Goal: Obtain resource: Download file/media

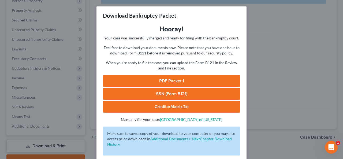
click at [166, 106] on link "CreditorMatrix.txt" at bounding box center [171, 107] width 137 height 12
click at [188, 106] on link "CreditorMatrix.txt" at bounding box center [171, 107] width 137 height 12
click at [193, 107] on link "CreditorMatrix.txt" at bounding box center [171, 107] width 137 height 12
click at [258, 14] on div "Download Bankruptcy Packet Hooray! Your case was successfully merged and ready …" at bounding box center [171, 79] width 343 height 159
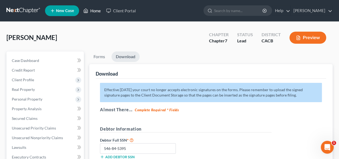
click at [92, 10] on link "Home" at bounding box center [92, 11] width 23 height 10
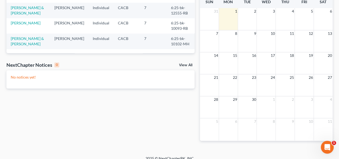
scroll to position [120, 0]
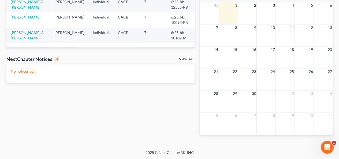
click at [73, 99] on div "Recent Cases 15 View All Name unfold_more expand_more expand_less Attorney unfo…" at bounding box center [100, 25] width 193 height 235
click at [88, 101] on div "Recent Cases 15 View All Name unfold_more expand_more expand_less Attorney unfo…" at bounding box center [100, 25] width 193 height 235
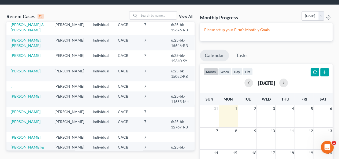
scroll to position [0, 0]
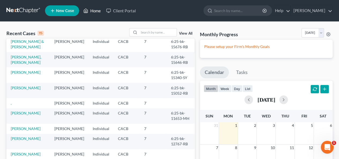
click at [95, 9] on link "Home" at bounding box center [92, 11] width 23 height 10
click at [95, 11] on link "Home" at bounding box center [92, 11] width 23 height 10
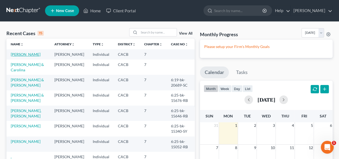
click at [34, 53] on link "[PERSON_NAME]" at bounding box center [26, 54] width 30 height 5
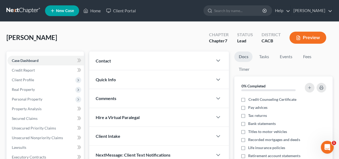
drag, startPoint x: 206, startPoint y: 89, endPoint x: 181, endPoint y: 26, distance: 67.9
